Goal: Task Accomplishment & Management: Use online tool/utility

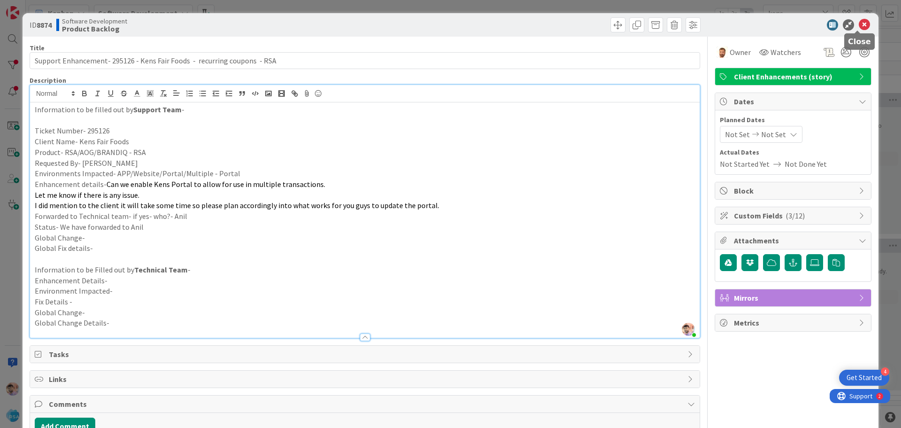
click at [859, 23] on icon at bounding box center [864, 24] width 11 height 11
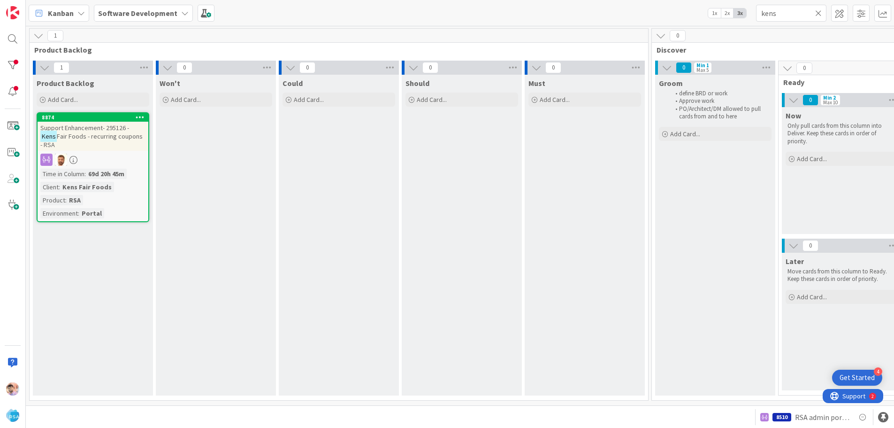
click at [105, 143] on div "Support Enhancement- 295126 - Kens Fair Foods - recurring coupons - RSA" at bounding box center [93, 136] width 111 height 29
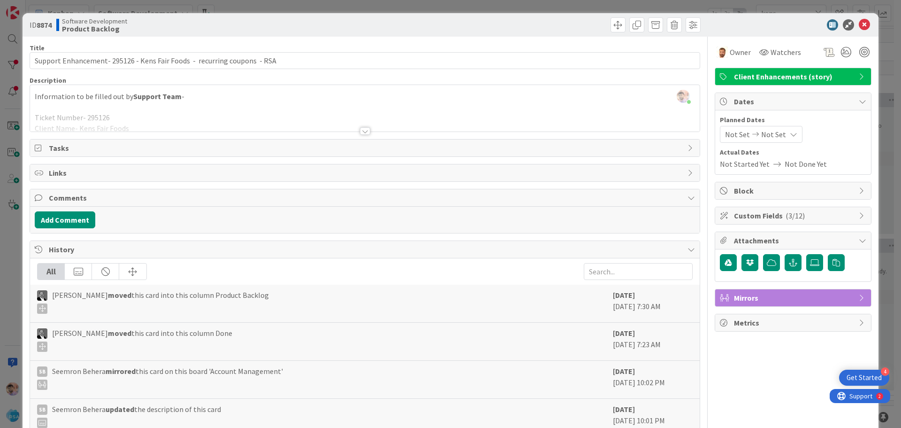
click at [728, 135] on span "Not Set" at bounding box center [737, 134] width 25 height 11
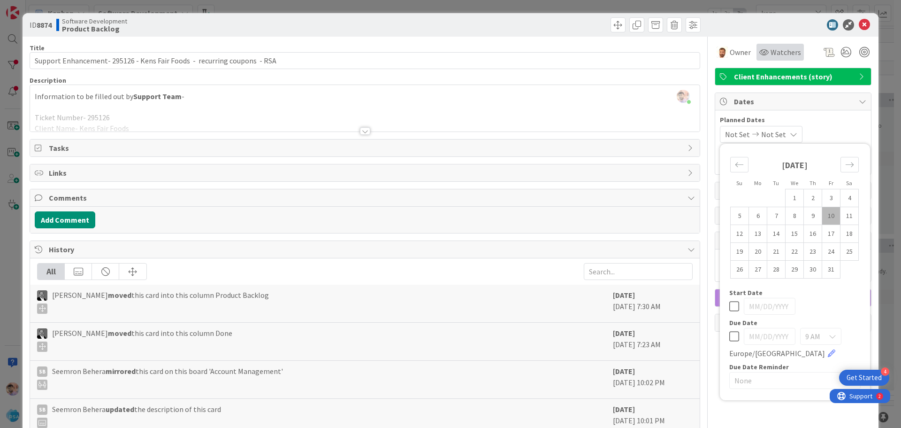
click at [773, 50] on span "Watchers" at bounding box center [786, 51] width 31 height 11
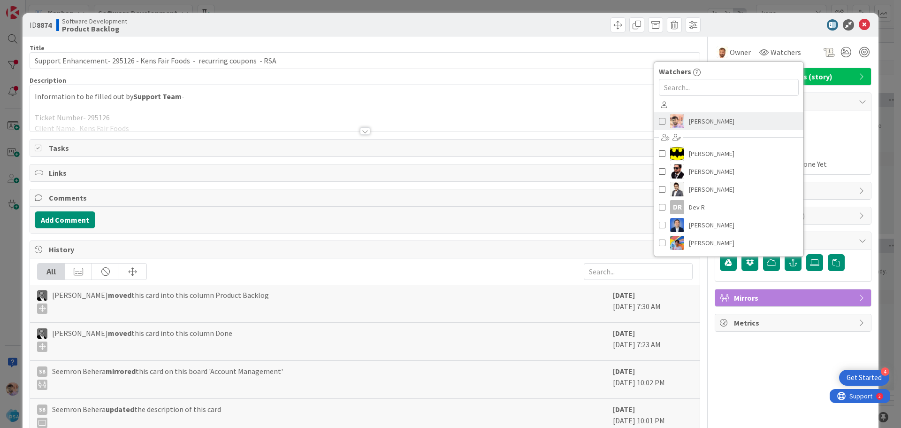
click at [714, 119] on span "[PERSON_NAME]" at bounding box center [712, 121] width 46 height 14
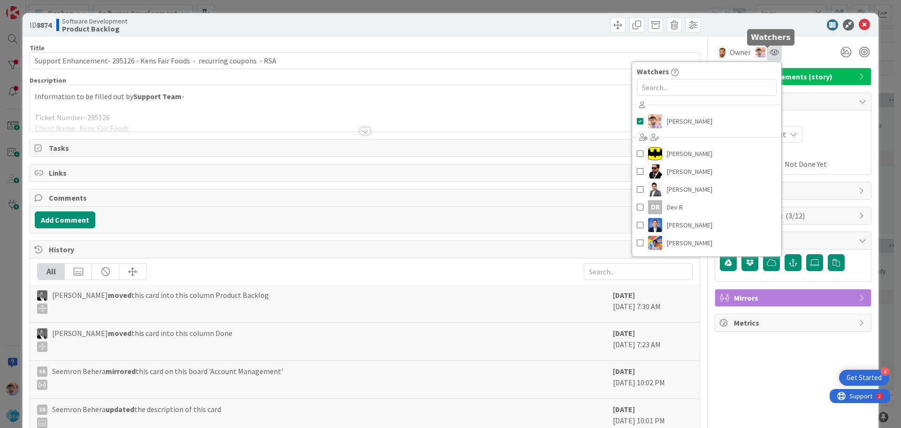
click at [770, 53] on icon at bounding box center [774, 52] width 9 height 8
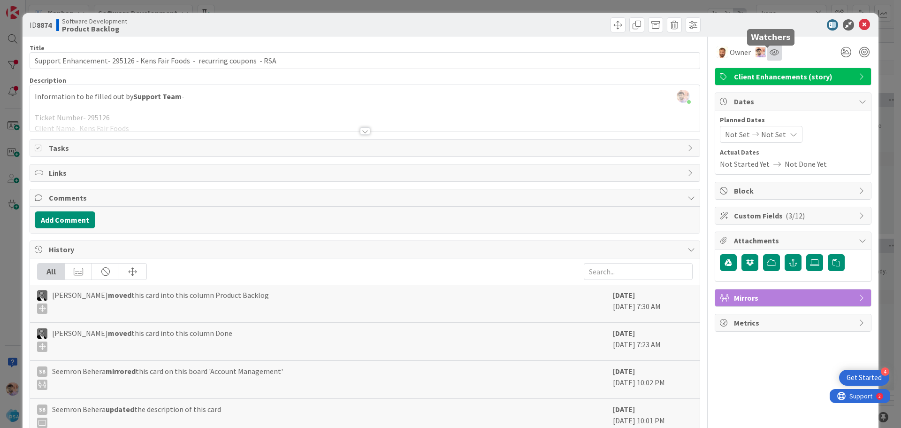
click at [770, 50] on icon at bounding box center [774, 52] width 9 height 8
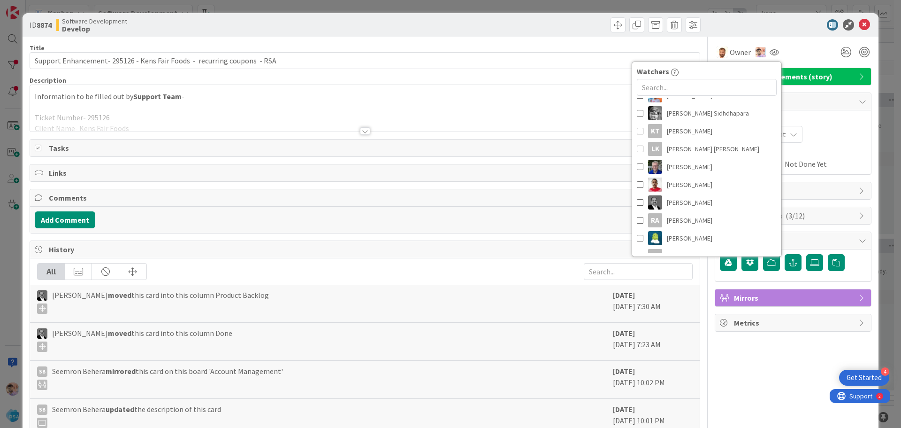
scroll to position [141, 0]
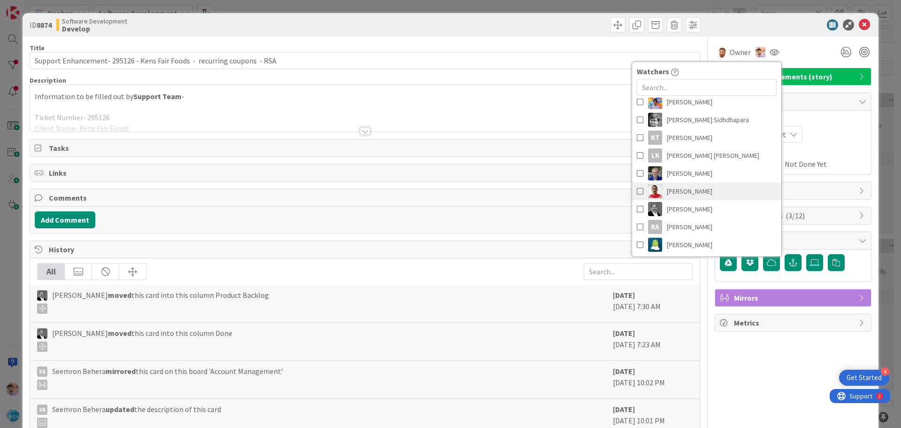
click at [684, 192] on span "[PERSON_NAME]" at bounding box center [690, 191] width 46 height 14
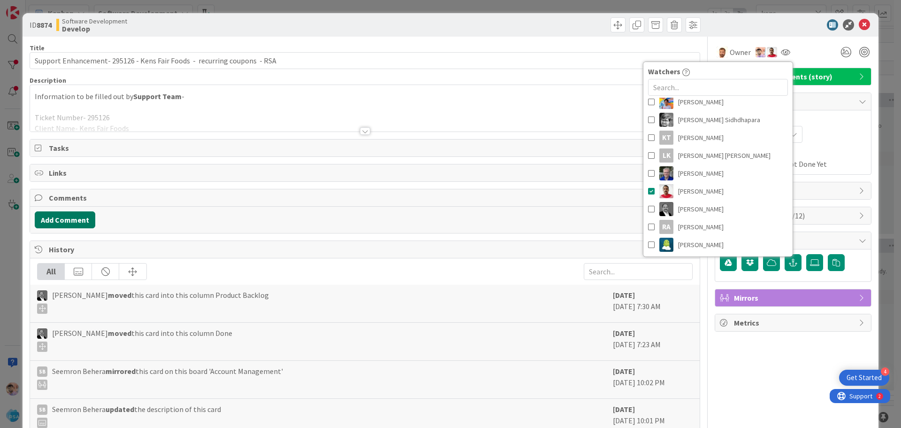
click at [65, 218] on button "Add Comment" at bounding box center [65, 219] width 61 height 17
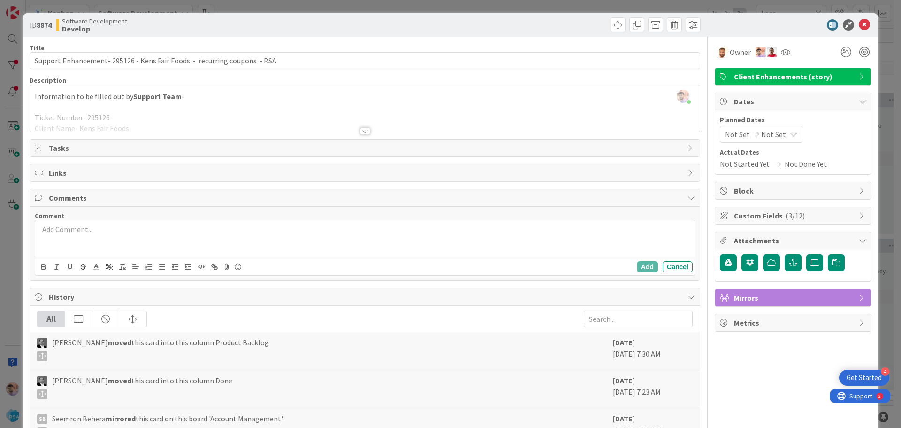
click at [84, 235] on div at bounding box center [365, 239] width 660 height 38
click at [676, 269] on button "Cancel" at bounding box center [678, 266] width 30 height 11
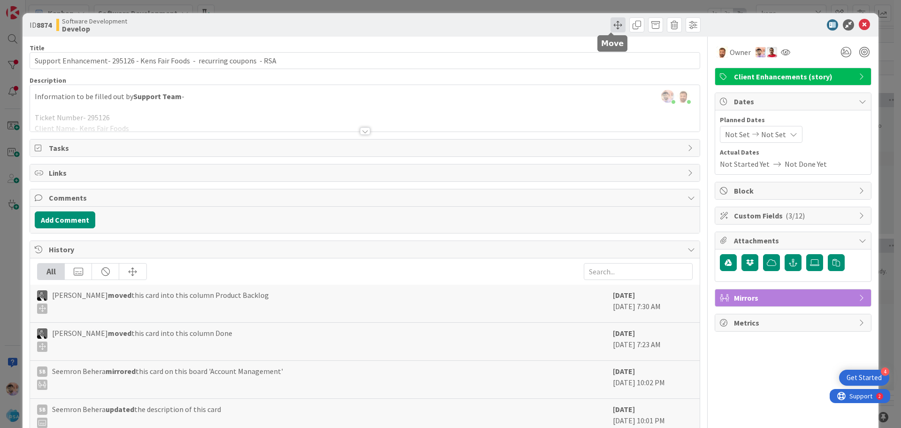
click at [614, 25] on span at bounding box center [618, 24] width 15 height 15
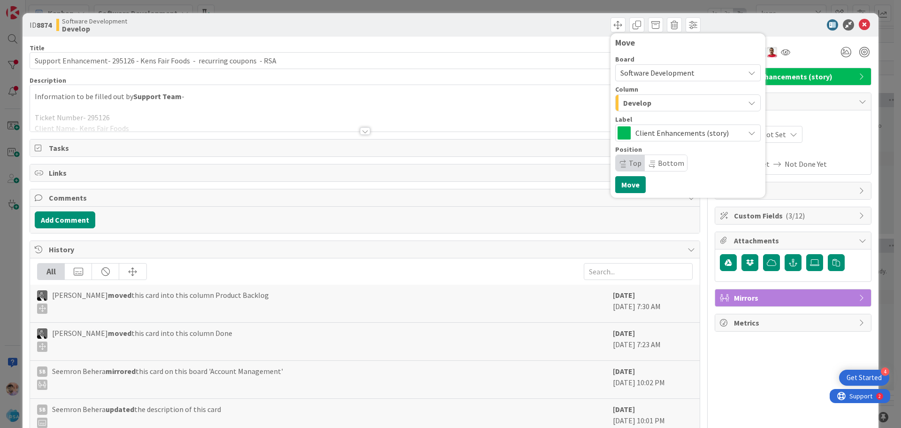
click at [652, 100] on div "Develop" at bounding box center [682, 102] width 123 height 15
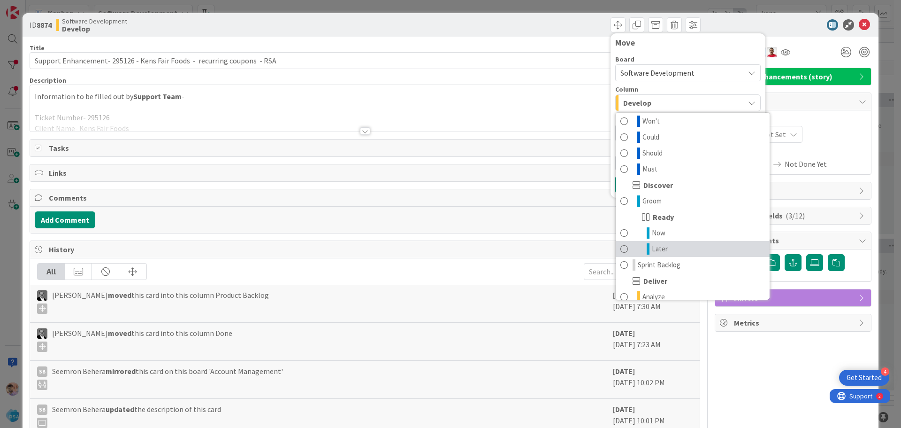
scroll to position [188, 0]
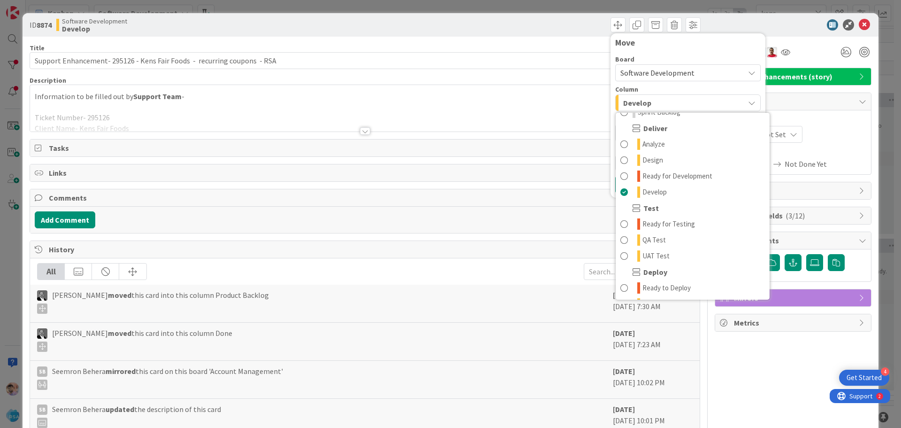
click at [756, 21] on div at bounding box center [789, 24] width 166 height 11
